Goal: Find specific page/section: Find specific page/section

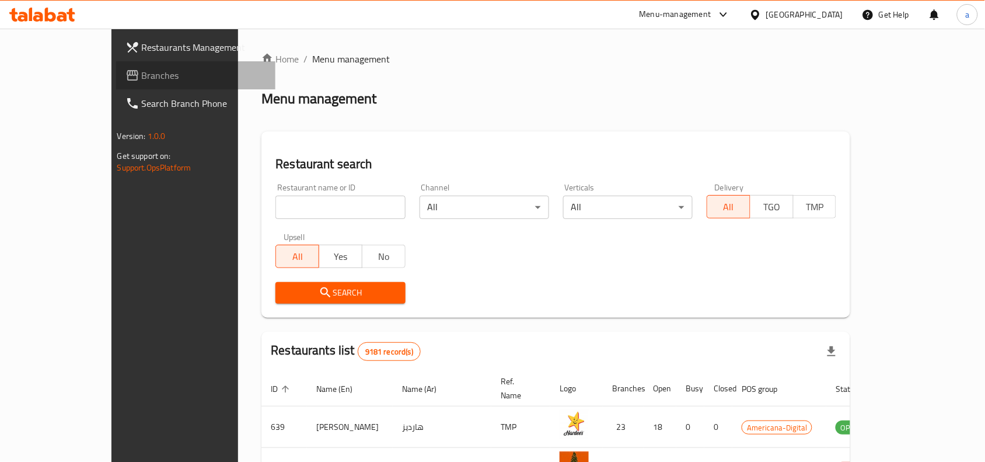
click at [142, 72] on span "Branches" at bounding box center [204, 75] width 125 height 14
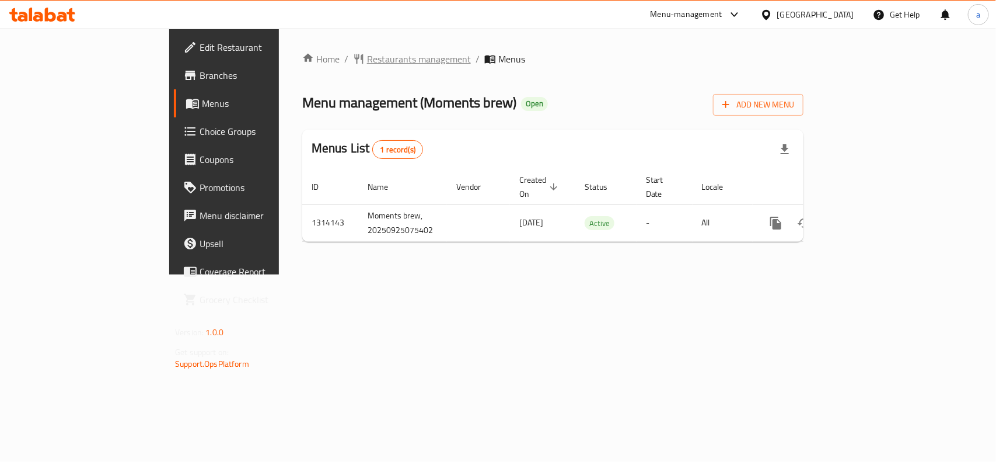
click at [367, 57] on span "Restaurants management" at bounding box center [419, 59] width 104 height 14
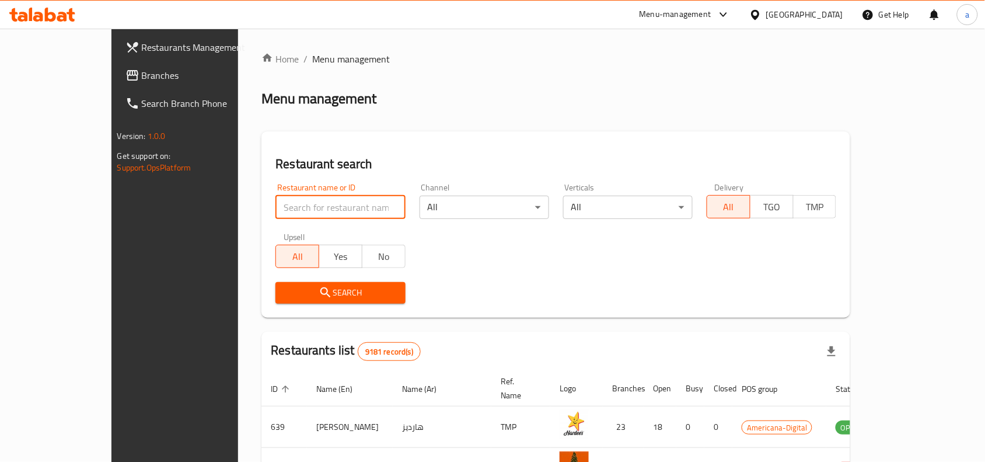
click at [275, 206] on input "search" at bounding box center [340, 207] width 130 height 23
paste input "706814"
type input "706814"
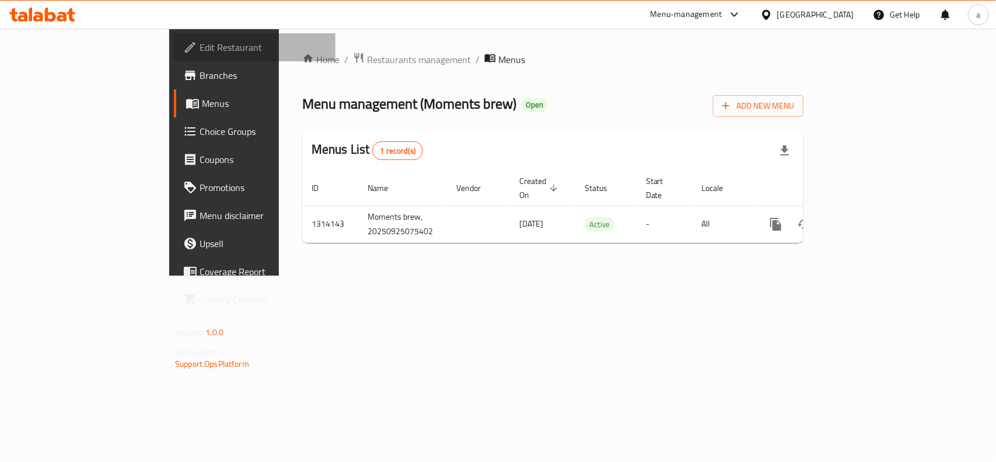
click at [200, 43] on span "Edit Restaurant" at bounding box center [263, 47] width 127 height 14
